Goal: Information Seeking & Learning: Learn about a topic

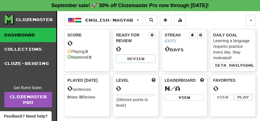
click at [48, 19] on div "Clozemaster" at bounding box center [34, 20] width 37 height 6
copy div "Clozemaster"
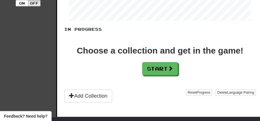
scroll to position [133, 0]
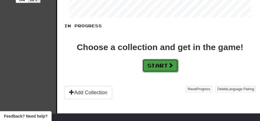
click at [173, 69] on button "Start" at bounding box center [161, 65] width 36 height 13
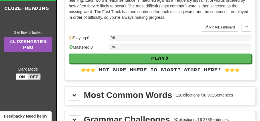
scroll to position [72, 0]
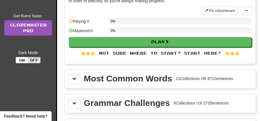
click at [155, 80] on div "Most Common Words" at bounding box center [128, 79] width 88 height 9
click at [75, 77] on span at bounding box center [75, 79] width 4 height 4
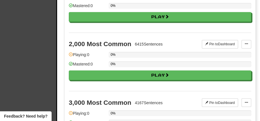
scroll to position [304, 0]
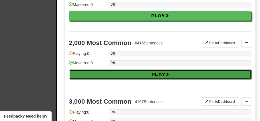
click at [139, 73] on button "Play" at bounding box center [160, 75] width 183 height 10
select select "**"
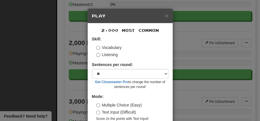
click at [155, 51] on div "Vocabulary" at bounding box center [132, 48] width 72 height 6
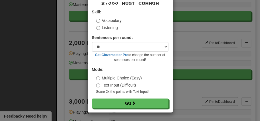
scroll to position [28, 0]
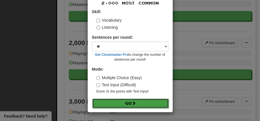
click at [117, 106] on button "Go" at bounding box center [130, 104] width 77 height 10
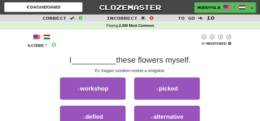
click at [25, 71] on div "/ Score: 0 0 % Mastered I __________ these flowers myself. Én magam szedtem eze…" at bounding box center [130, 92] width 214 height 125
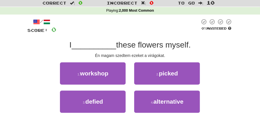
scroll to position [17, 0]
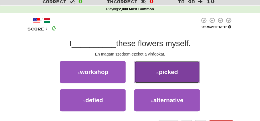
click at [157, 73] on small "2 ." at bounding box center [158, 72] width 3 height 3
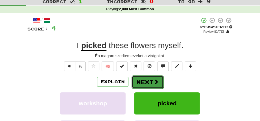
click at [155, 80] on span at bounding box center [156, 81] width 5 height 5
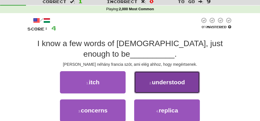
click at [184, 82] on span "understood" at bounding box center [168, 82] width 33 height 7
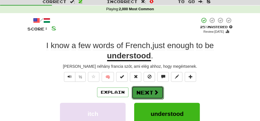
click at [147, 97] on button "Next" at bounding box center [148, 92] width 32 height 13
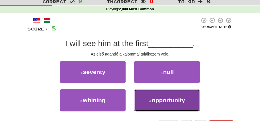
click at [165, 103] on span "opportunity" at bounding box center [168, 100] width 33 height 7
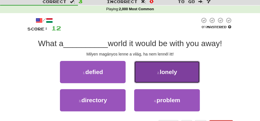
click at [173, 68] on button "2 . lonely" at bounding box center [167, 72] width 66 height 22
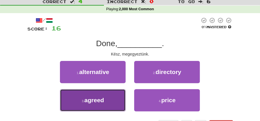
click at [117, 97] on button "3 . agreed" at bounding box center [93, 100] width 66 height 22
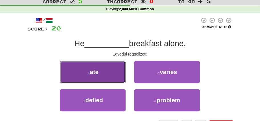
click at [104, 76] on button "1 . ate" at bounding box center [93, 72] width 66 height 22
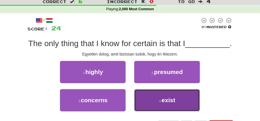
click at [163, 103] on span "exist" at bounding box center [169, 100] width 14 height 7
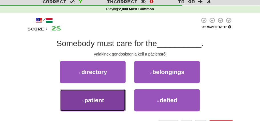
click at [102, 97] on button "3 . patient" at bounding box center [93, 100] width 66 height 22
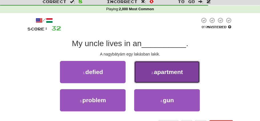
click at [156, 69] on button "2 . apartment" at bounding box center [167, 72] width 66 height 22
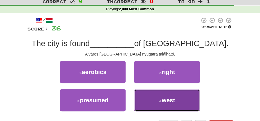
click at [153, 109] on button "4 . west" at bounding box center [167, 100] width 66 height 22
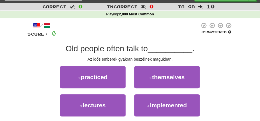
scroll to position [0, 0]
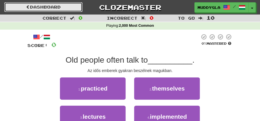
click at [67, 11] on link "Dashboard" at bounding box center [43, 7] width 78 height 10
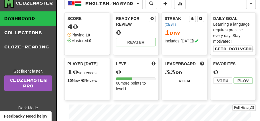
scroll to position [33, 0]
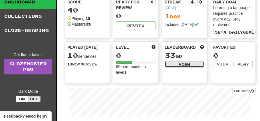
click at [180, 64] on button "View" at bounding box center [184, 64] width 39 height 6
select select "**********"
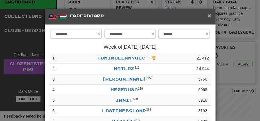
click at [210, 18] on span "×" at bounding box center [209, 15] width 3 height 7
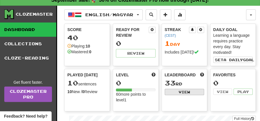
scroll to position [0, 0]
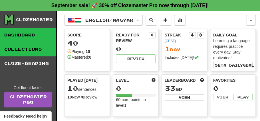
click at [31, 55] on link "Collections" at bounding box center [28, 49] width 56 height 14
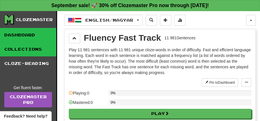
click at [25, 34] on link "Dashboard" at bounding box center [28, 35] width 56 height 14
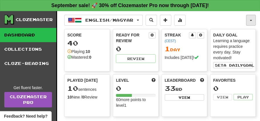
click at [252, 20] on span "button" at bounding box center [251, 20] width 2 height 1
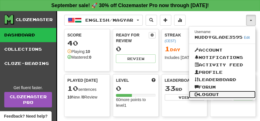
click at [216, 94] on link "Logout" at bounding box center [222, 94] width 67 height 7
